Goal: Task Accomplishment & Management: Use online tool/utility

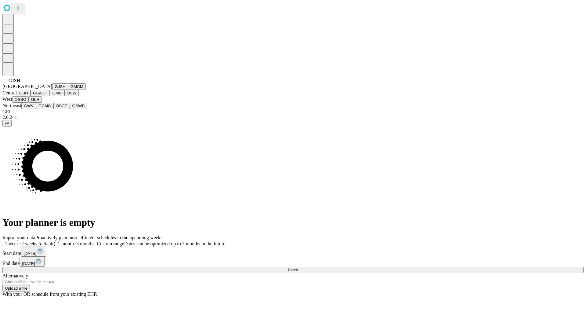
click at [52, 90] on button "GJSH" at bounding box center [60, 86] width 16 height 6
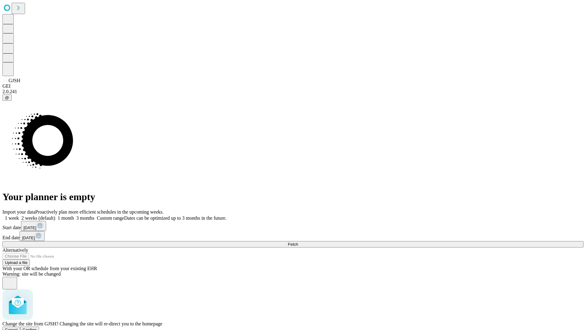
click at [37, 327] on span "Confirm" at bounding box center [30, 329] width 14 height 5
click at [74, 215] on label "1 month" at bounding box center [64, 217] width 19 height 5
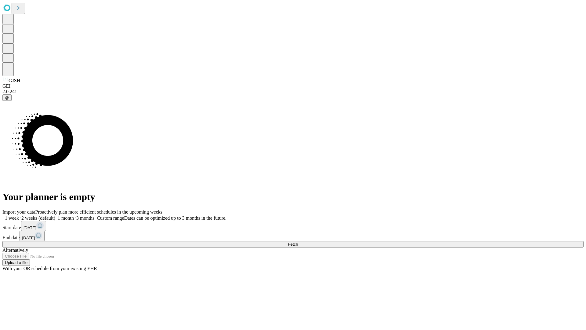
click at [298, 242] on span "Fetch" at bounding box center [293, 244] width 10 height 5
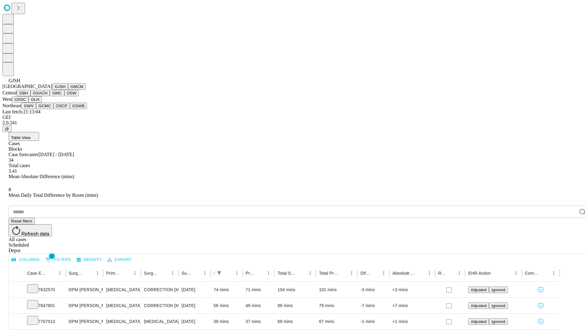
click at [68, 90] on button "GMCM" at bounding box center [77, 86] width 18 height 6
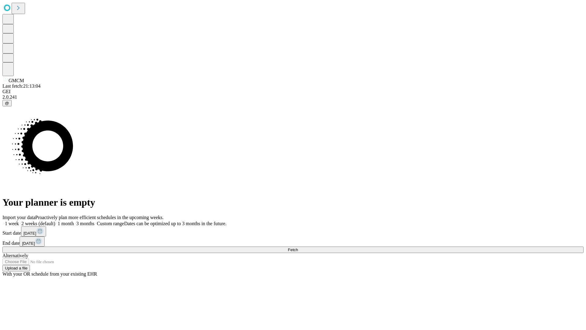
click at [298, 247] on span "Fetch" at bounding box center [293, 249] width 10 height 5
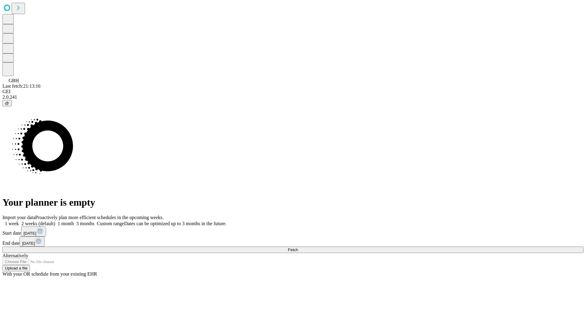
click at [74, 221] on label "1 month" at bounding box center [64, 223] width 19 height 5
click at [298, 247] on span "Fetch" at bounding box center [293, 249] width 10 height 5
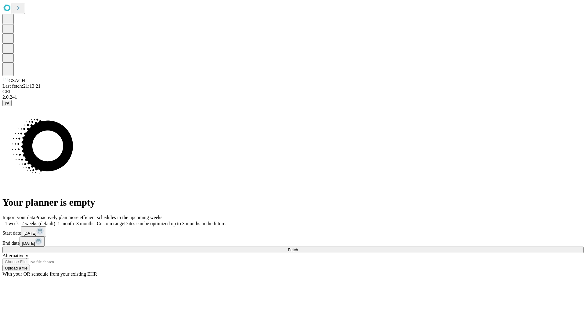
click at [74, 221] on label "1 month" at bounding box center [64, 223] width 19 height 5
click at [298, 247] on span "Fetch" at bounding box center [293, 249] width 10 height 5
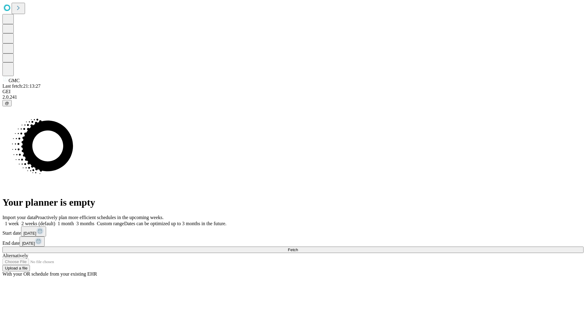
click at [74, 221] on label "1 month" at bounding box center [64, 223] width 19 height 5
click at [298, 247] on span "Fetch" at bounding box center [293, 249] width 10 height 5
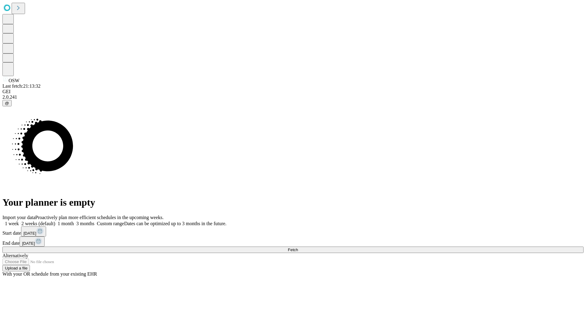
click at [74, 221] on label "1 month" at bounding box center [64, 223] width 19 height 5
click at [298, 247] on span "Fetch" at bounding box center [293, 249] width 10 height 5
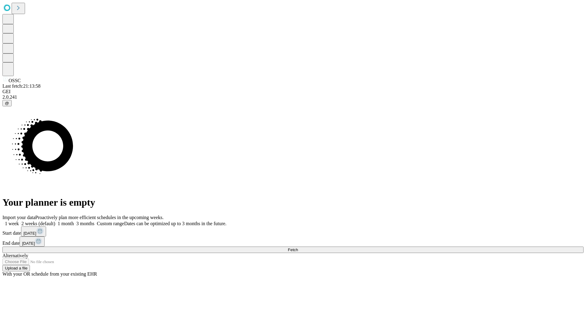
click at [74, 221] on label "1 month" at bounding box center [64, 223] width 19 height 5
click at [298, 247] on span "Fetch" at bounding box center [293, 249] width 10 height 5
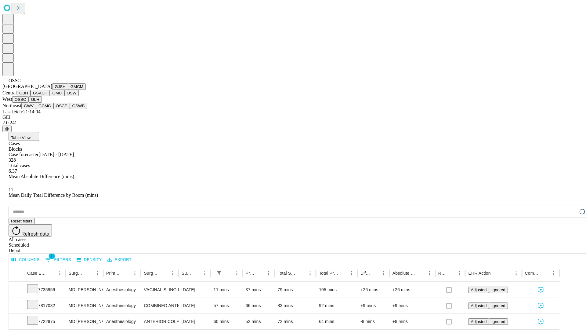
click at [42, 103] on button "GLH" at bounding box center [34, 99] width 13 height 6
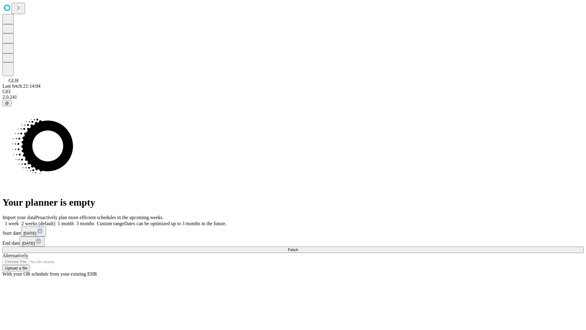
click at [74, 221] on label "1 month" at bounding box center [64, 223] width 19 height 5
click at [298, 247] on span "Fetch" at bounding box center [293, 249] width 10 height 5
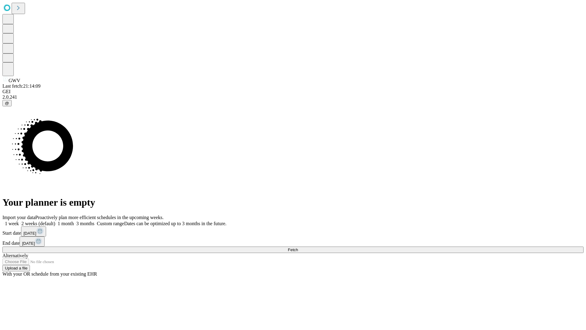
click at [74, 221] on label "1 month" at bounding box center [64, 223] width 19 height 5
click at [298, 247] on span "Fetch" at bounding box center [293, 249] width 10 height 5
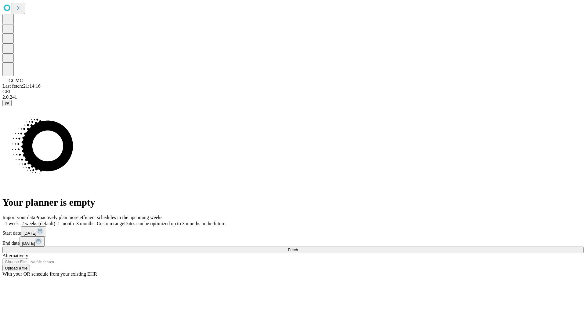
click at [74, 221] on label "1 month" at bounding box center [64, 223] width 19 height 5
click at [298, 247] on span "Fetch" at bounding box center [293, 249] width 10 height 5
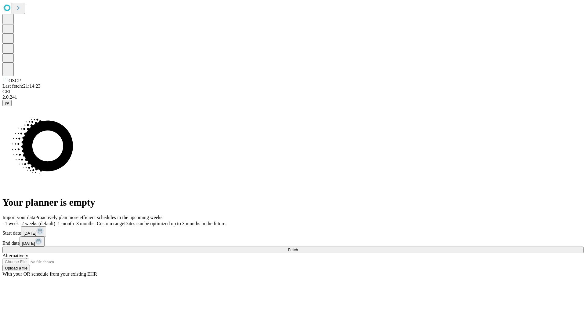
click at [74, 221] on label "1 month" at bounding box center [64, 223] width 19 height 5
click at [298, 247] on span "Fetch" at bounding box center [293, 249] width 10 height 5
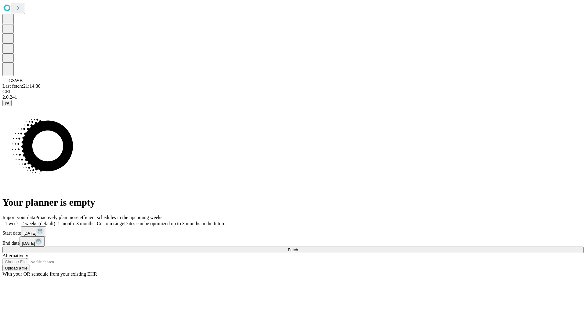
click at [298, 247] on span "Fetch" at bounding box center [293, 249] width 10 height 5
